Goal: Transaction & Acquisition: Download file/media

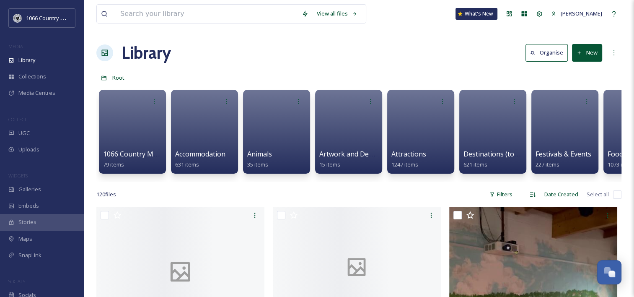
scroll to position [1224, 0]
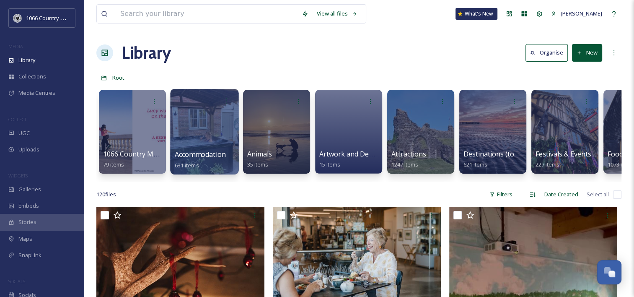
click at [216, 125] on div at bounding box center [204, 132] width 68 height 86
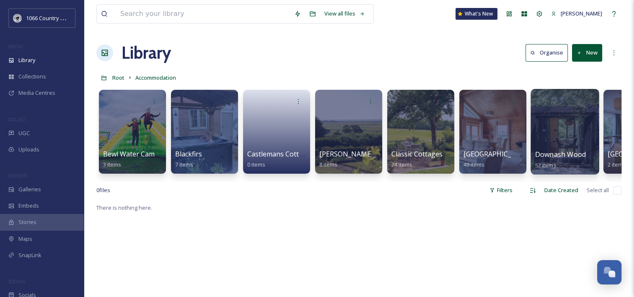
click at [564, 121] on div at bounding box center [565, 132] width 68 height 86
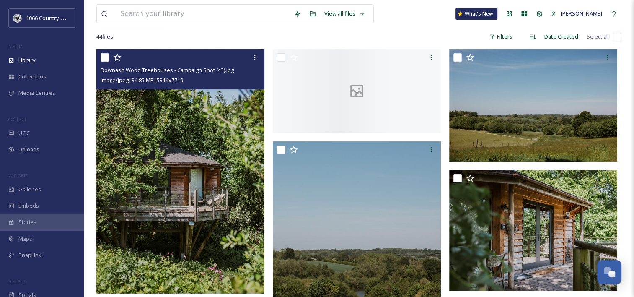
scroll to position [168, 0]
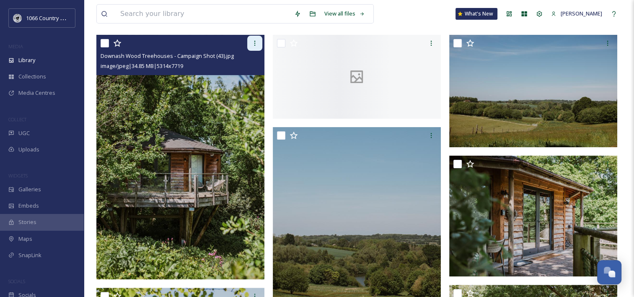
click at [252, 44] on icon at bounding box center [255, 43] width 7 height 7
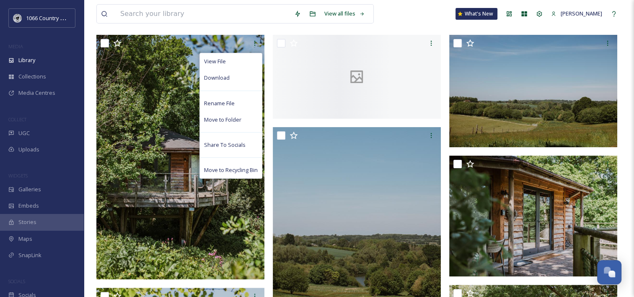
click at [431, 20] on div "View all files What's New [PERSON_NAME]" at bounding box center [358, 14] width 525 height 28
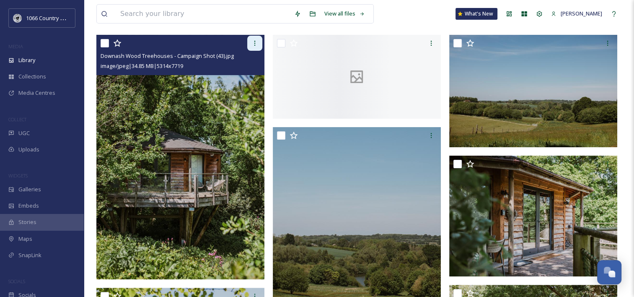
click at [255, 49] on div at bounding box center [254, 43] width 15 height 15
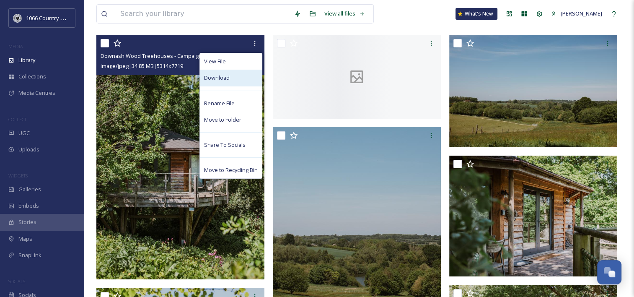
click at [232, 75] on div "Download" at bounding box center [231, 78] width 62 height 16
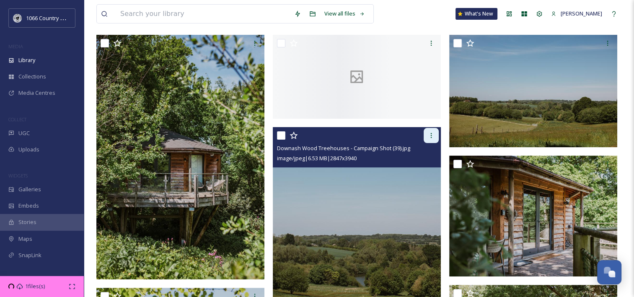
click at [430, 133] on icon at bounding box center [431, 135] width 7 height 7
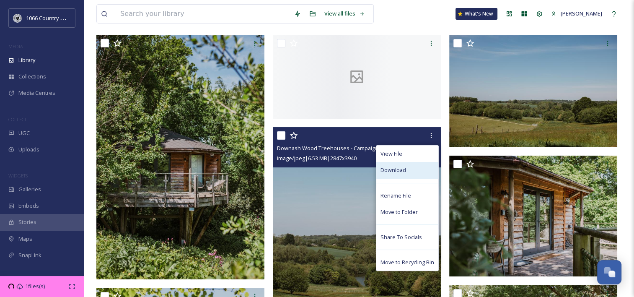
click at [403, 167] on span "Download" at bounding box center [394, 170] width 26 height 8
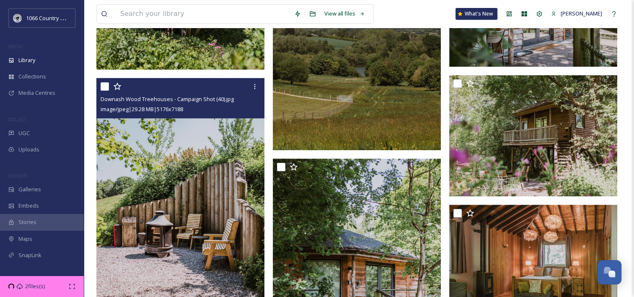
scroll to position [419, 0]
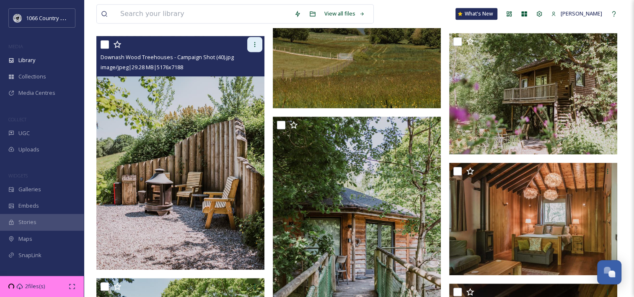
click at [253, 44] on icon at bounding box center [255, 44] width 7 height 7
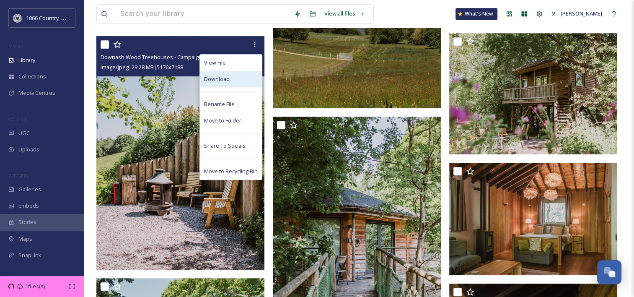
click at [227, 77] on span "Download" at bounding box center [217, 79] width 26 height 8
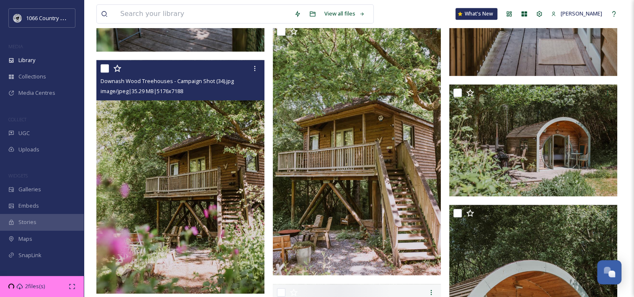
scroll to position [881, 0]
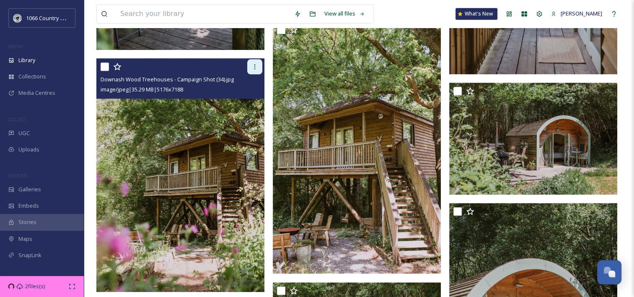
click at [255, 67] on icon at bounding box center [255, 66] width 7 height 7
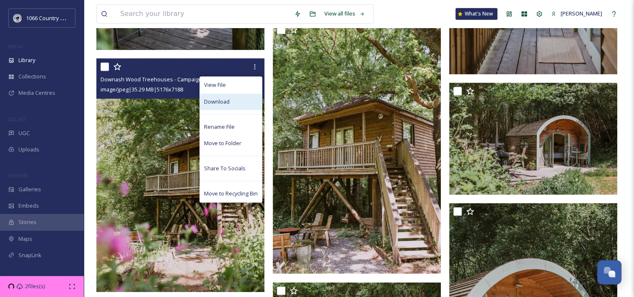
click at [231, 104] on div "Download" at bounding box center [231, 102] width 62 height 16
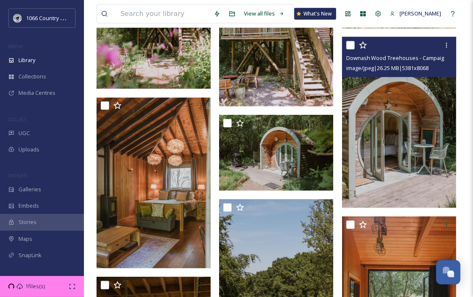
scroll to position [777, 0]
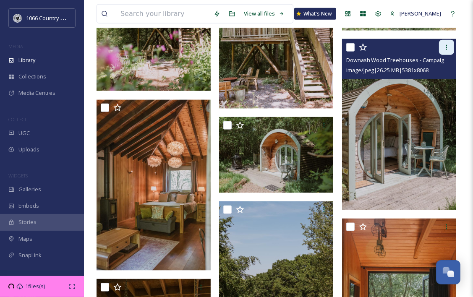
click at [450, 46] on div at bounding box center [446, 47] width 15 height 15
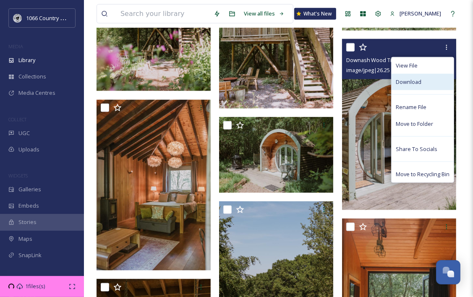
click at [420, 86] on div "Download" at bounding box center [422, 82] width 62 height 16
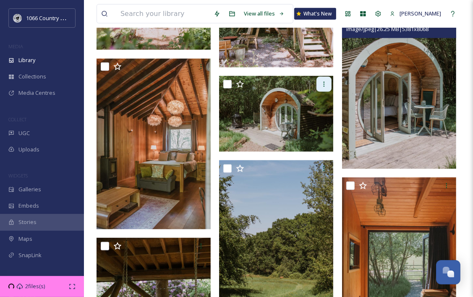
scroll to position [819, 0]
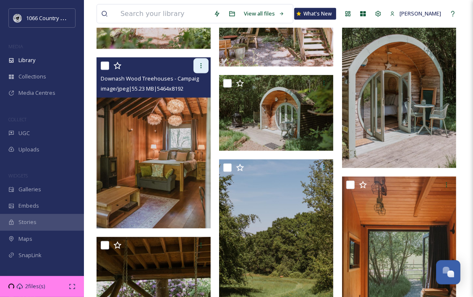
click at [201, 65] on icon at bounding box center [200, 65] width 7 height 7
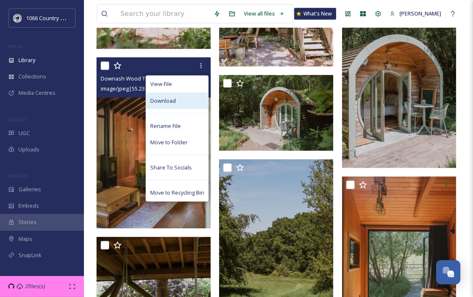
click at [176, 101] on div "Download" at bounding box center [177, 101] width 62 height 16
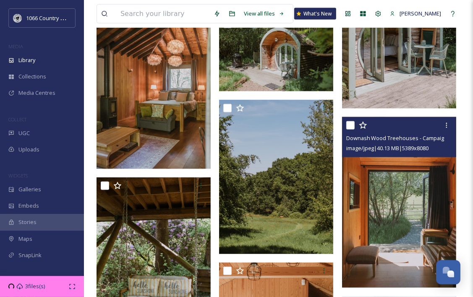
scroll to position [945, 0]
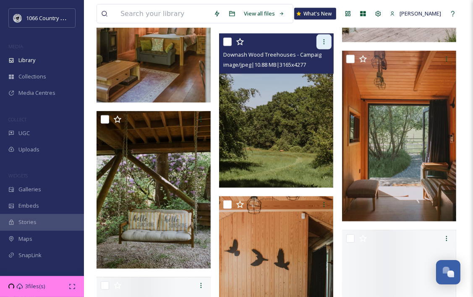
click at [322, 39] on icon at bounding box center [323, 42] width 7 height 7
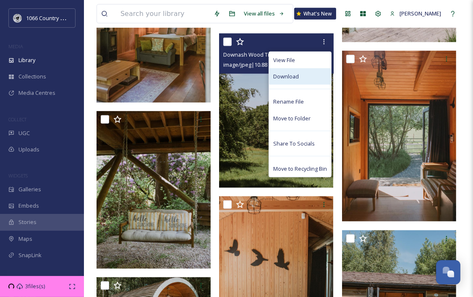
click at [291, 77] on span "Download" at bounding box center [286, 77] width 26 height 8
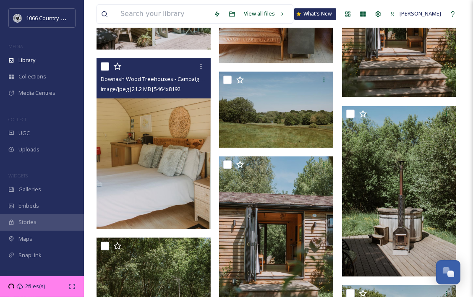
scroll to position [1281, 0]
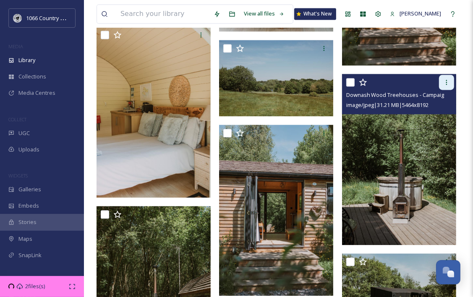
click at [444, 83] on icon at bounding box center [446, 82] width 7 height 7
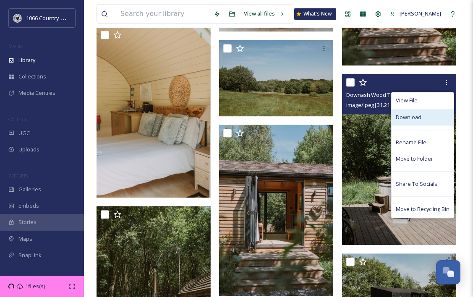
click at [408, 113] on span "Download" at bounding box center [408, 117] width 26 height 8
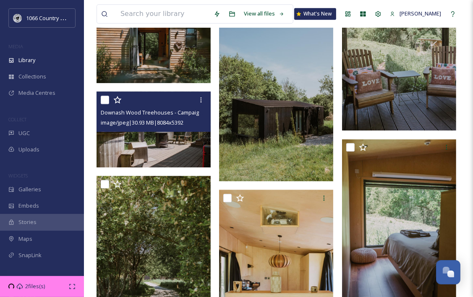
scroll to position [1742, 0]
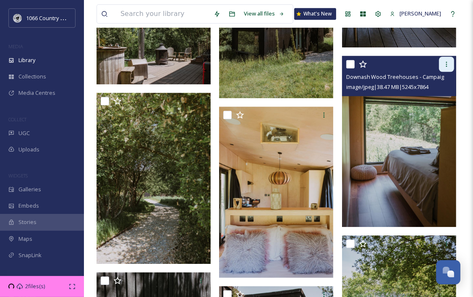
click at [446, 61] on icon at bounding box center [446, 64] width 7 height 7
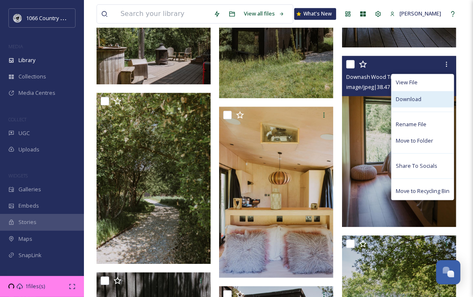
click at [413, 99] on span "Download" at bounding box center [408, 99] width 26 height 8
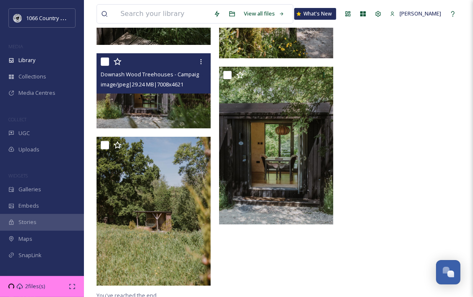
scroll to position [2143, 0]
